Goal: Transaction & Acquisition: Book appointment/travel/reservation

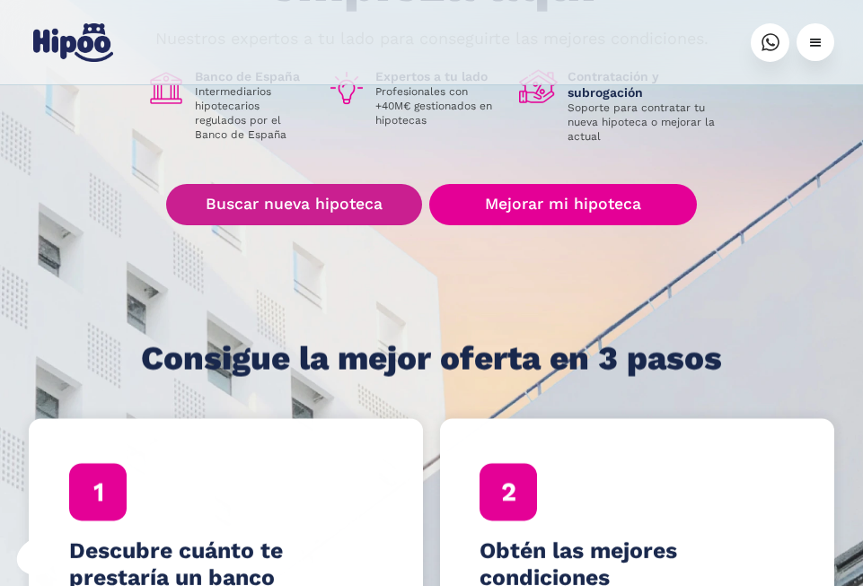
click at [287, 202] on link "Buscar nueva hipoteca" at bounding box center [294, 204] width 256 height 41
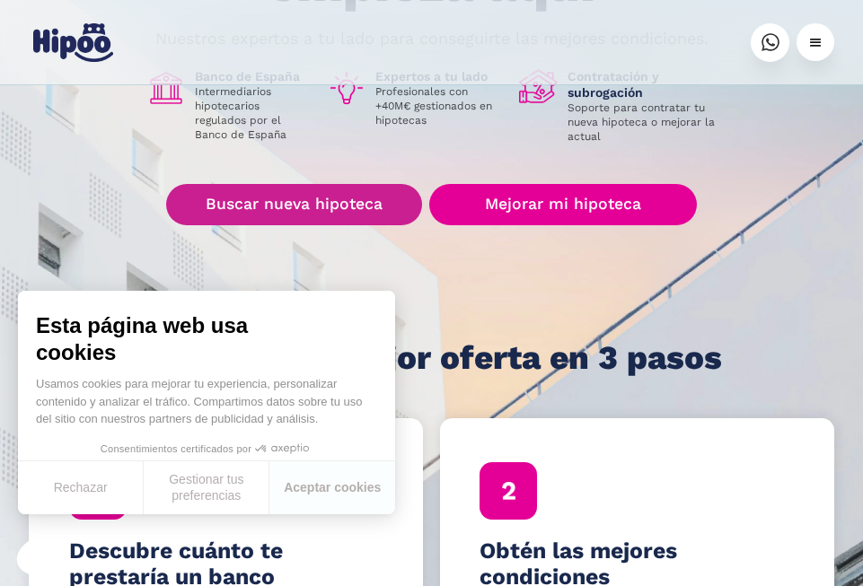
click at [329, 192] on link "Buscar nueva hipoteca" at bounding box center [294, 204] width 256 height 41
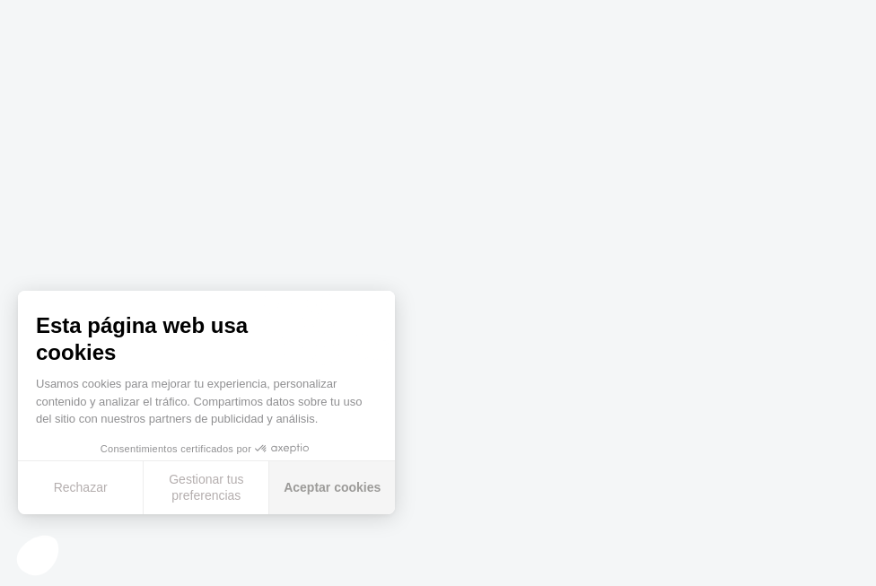
click at [326, 496] on button "Aceptar cookies" at bounding box center [332, 487] width 126 height 53
